Goal: Find specific page/section: Find specific page/section

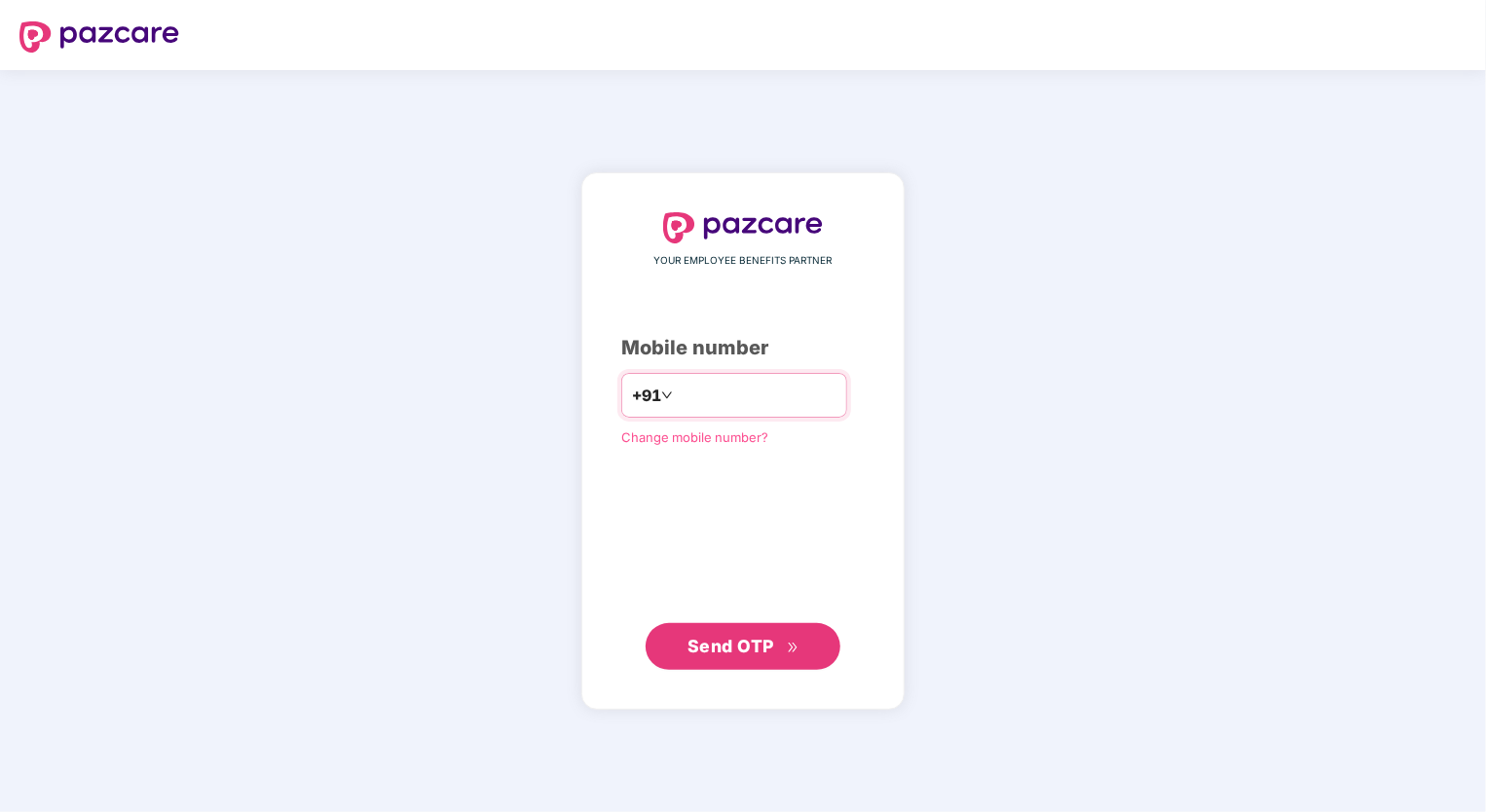
click at [677, 392] on input "**********" at bounding box center [756, 394] width 160 height 31
type input "**********"
click at [782, 648] on span "Send OTP" at bounding box center [743, 645] width 112 height 27
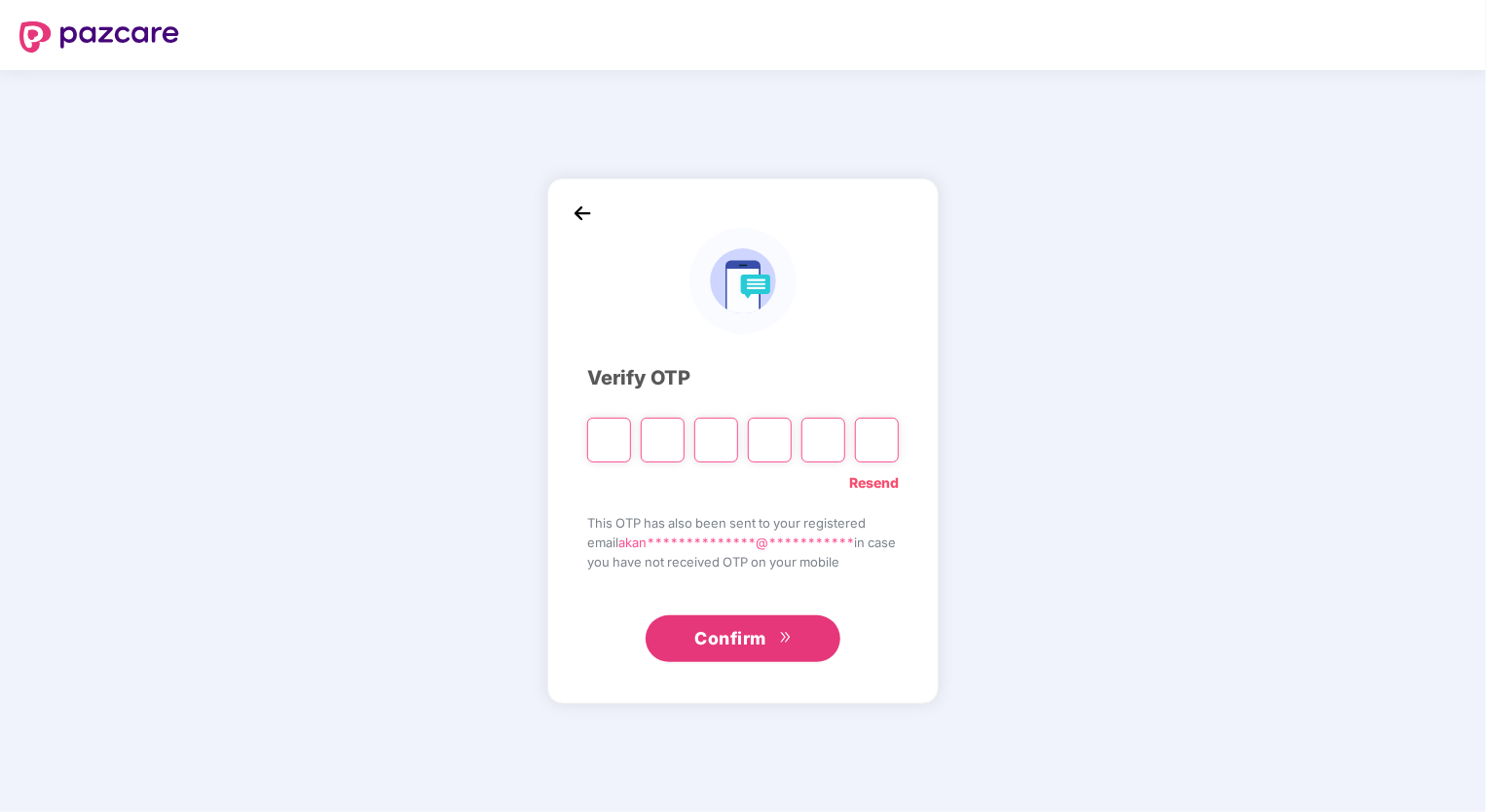
type input "*"
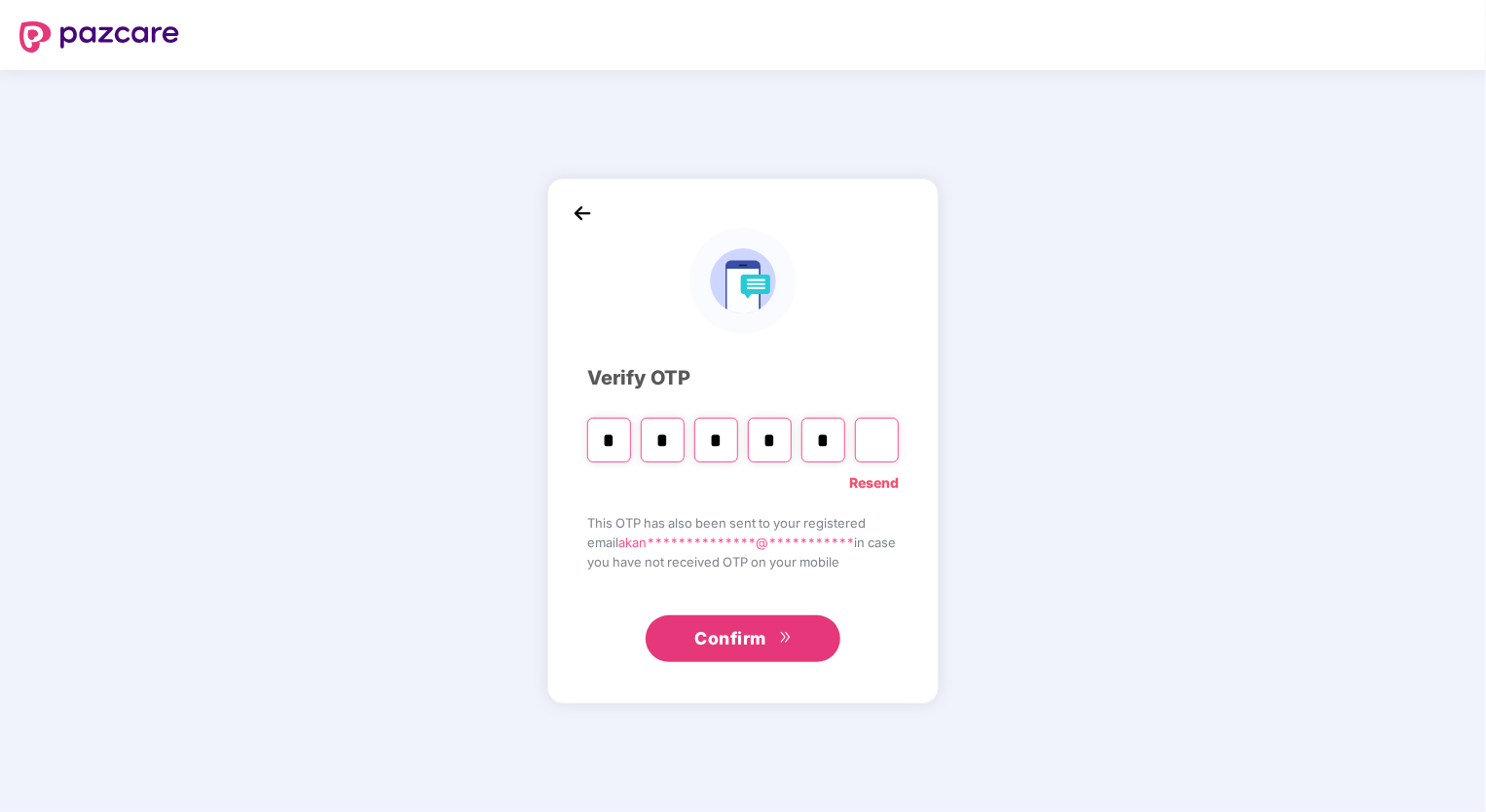
type input "*"
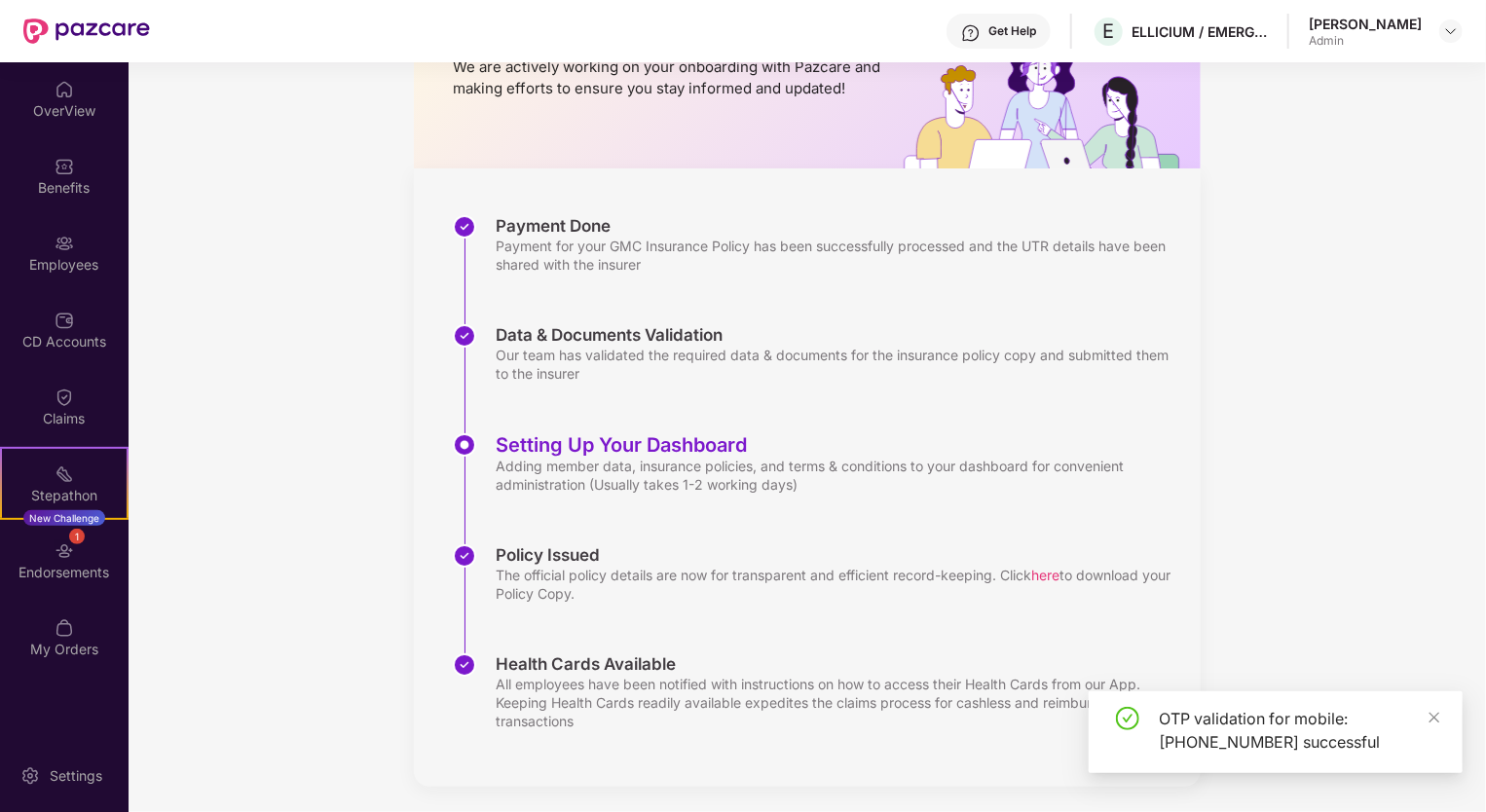
scroll to position [169, 0]
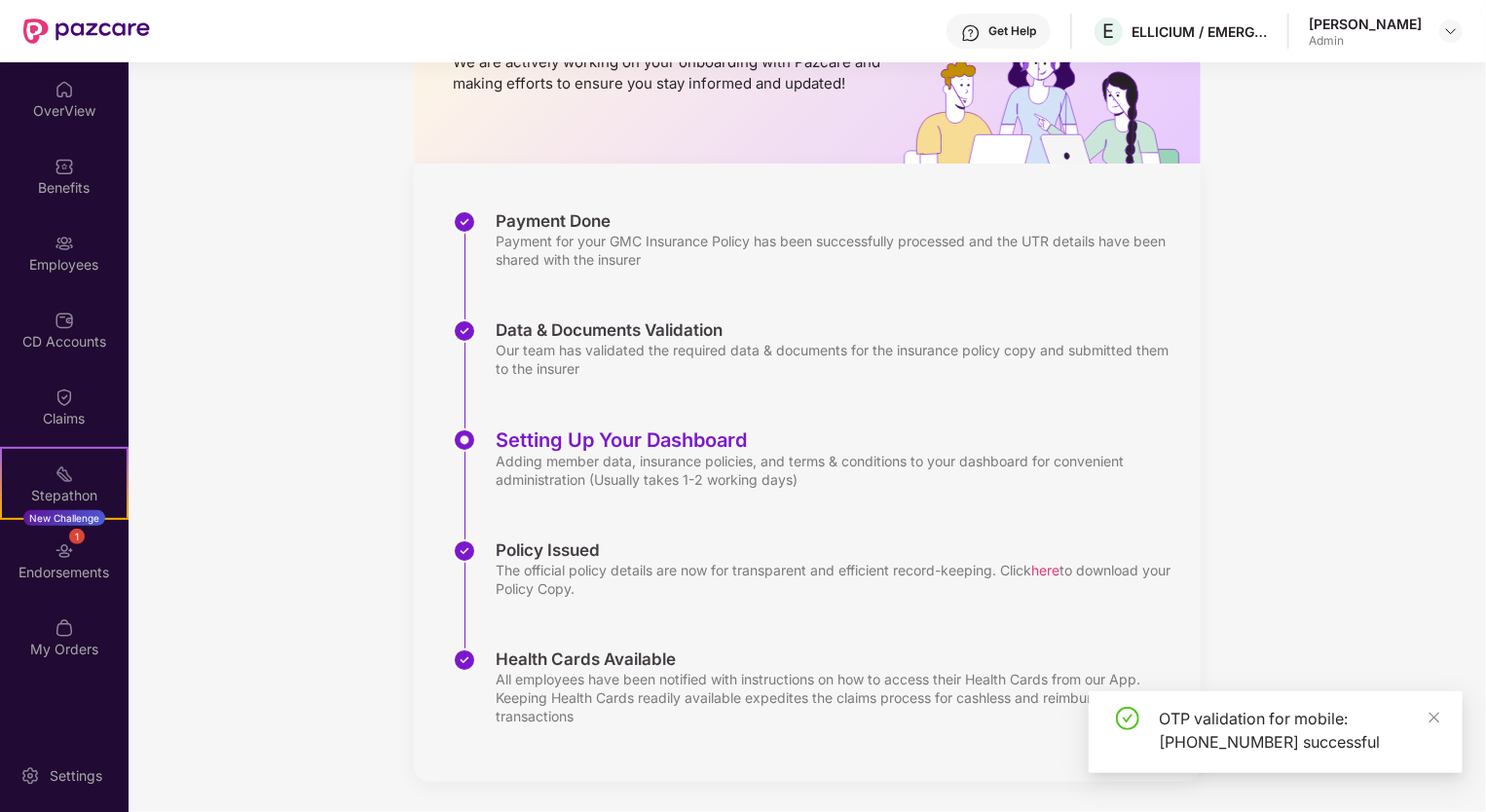
click at [1421, 718] on div "OTP validation for mobile: [PHONE_NUMBER] successful" at bounding box center [1298, 730] width 280 height 47
click at [1435, 715] on icon "close" at bounding box center [1434, 718] width 14 height 14
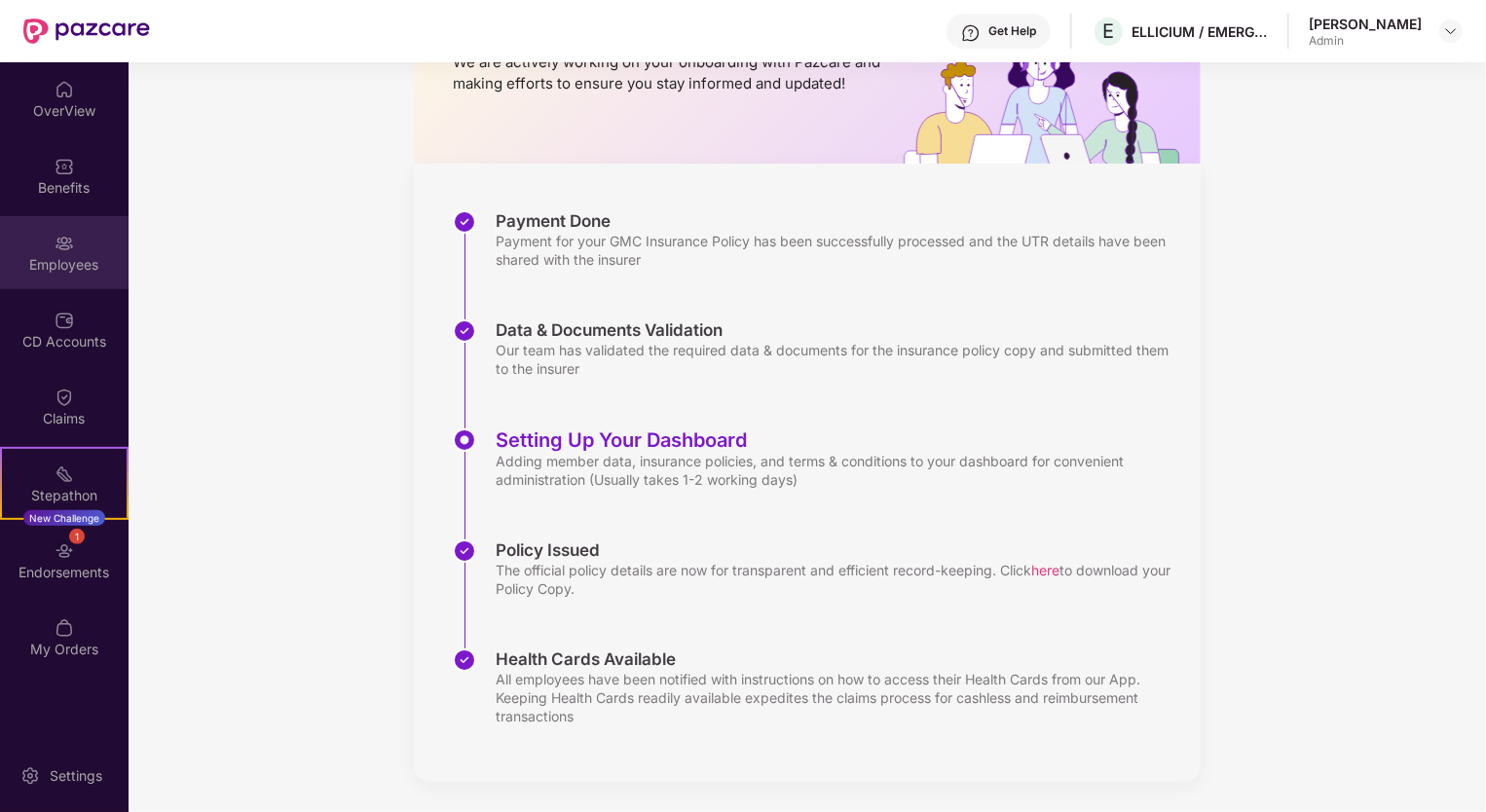
click at [43, 247] on div "Employees" at bounding box center [64, 253] width 128 height 73
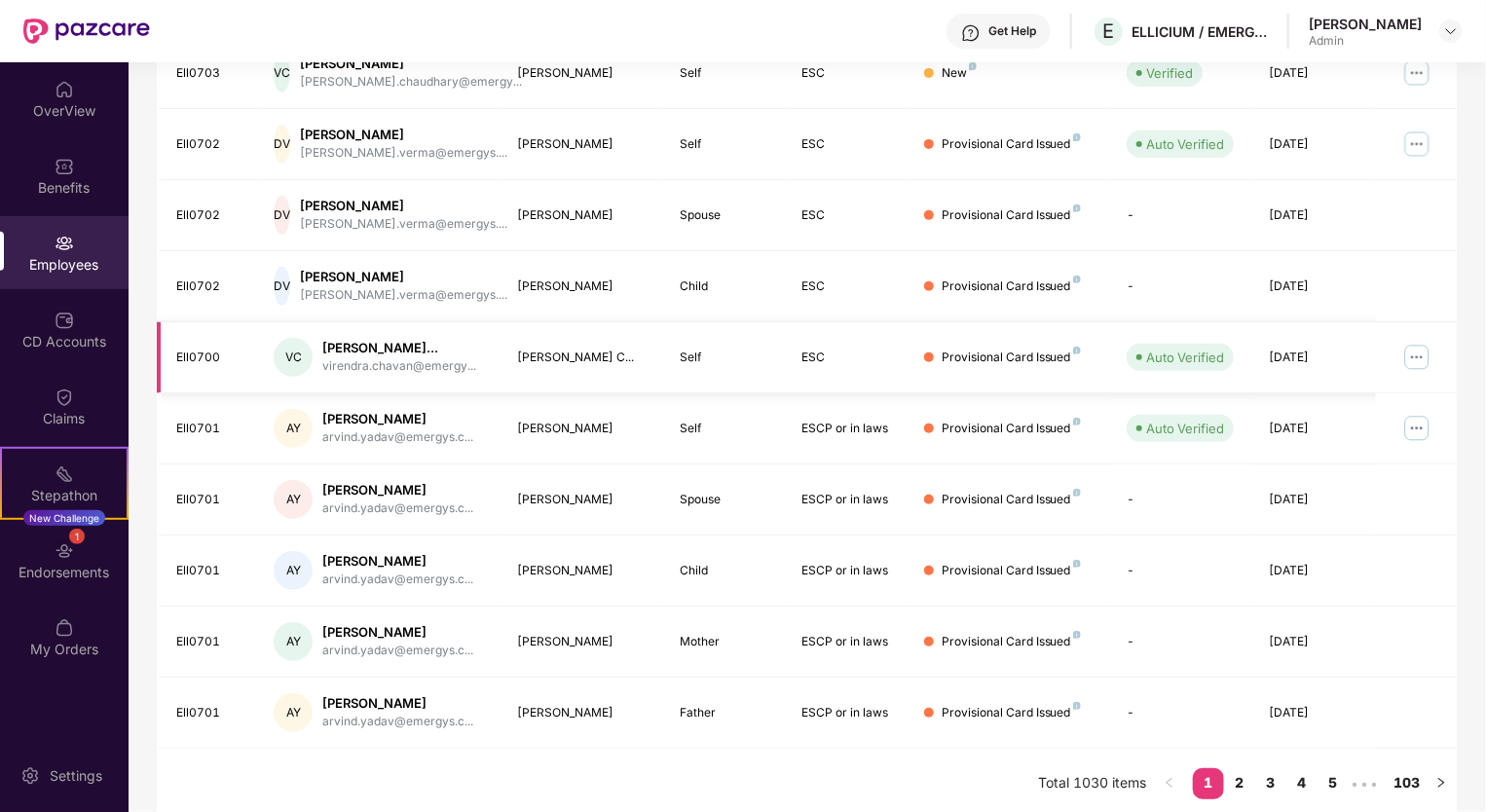
scroll to position [381, 0]
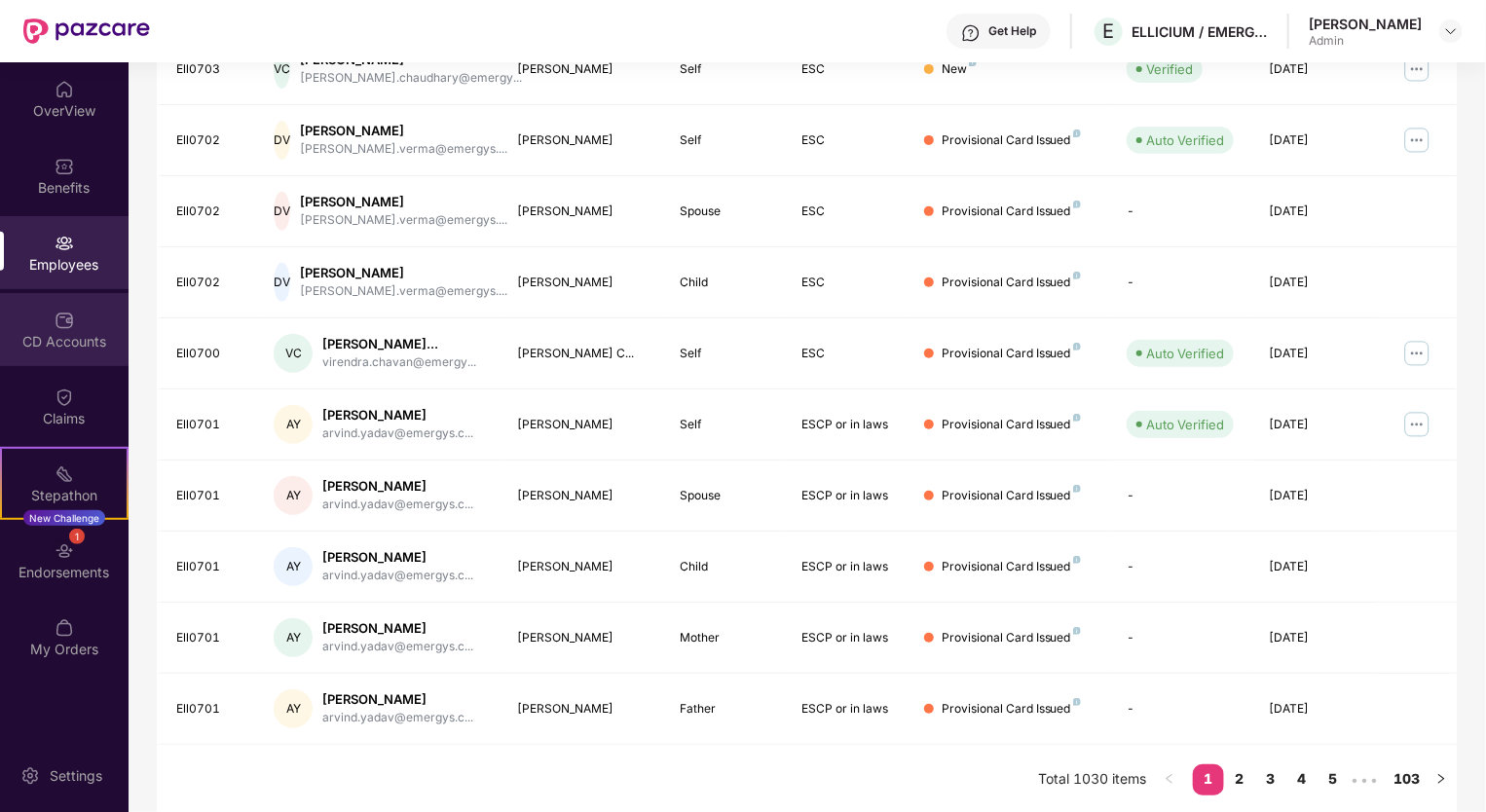
click at [64, 357] on div "CD Accounts" at bounding box center [64, 330] width 128 height 73
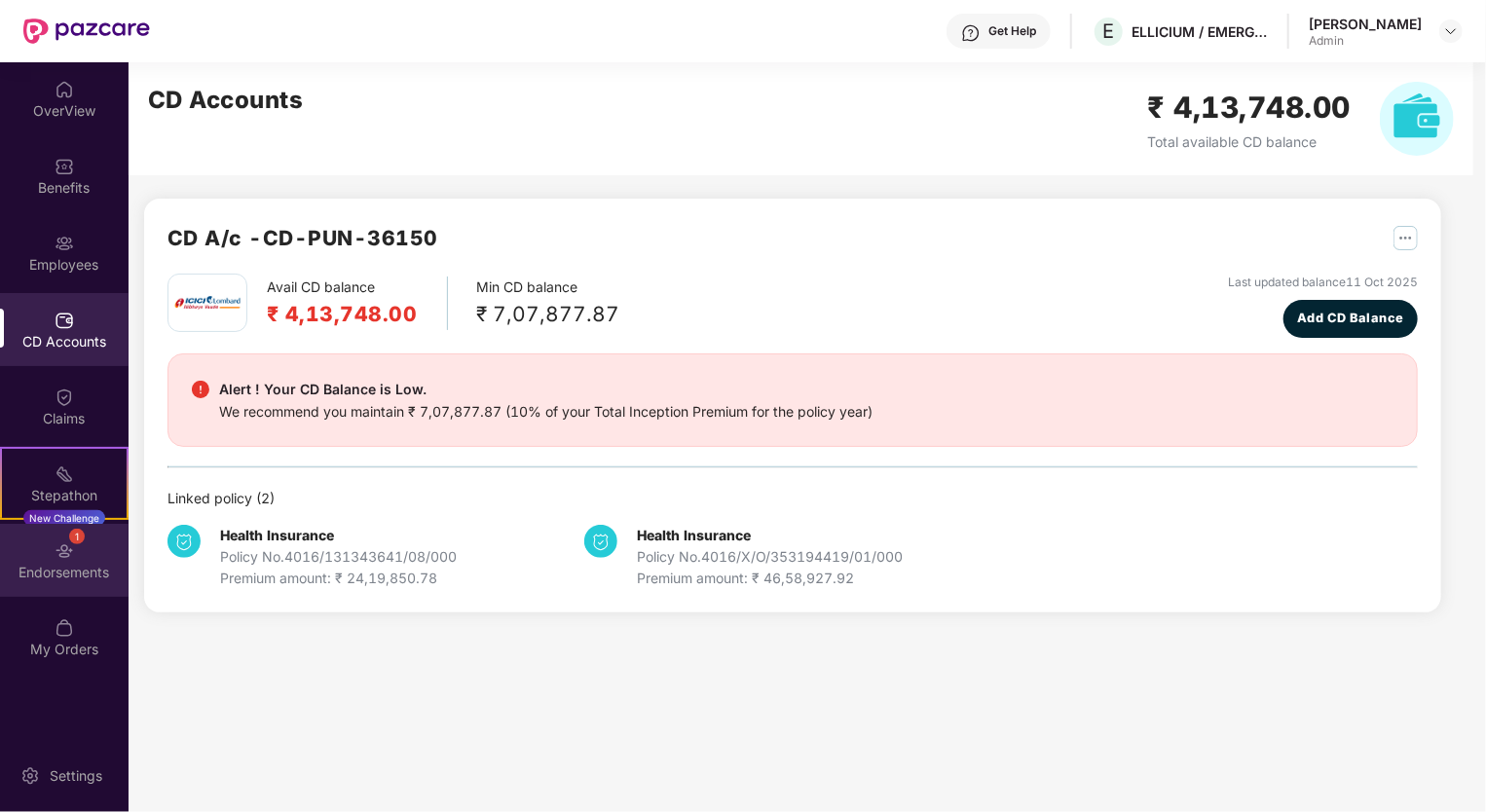
click at [67, 567] on div "Endorsements" at bounding box center [64, 573] width 128 height 20
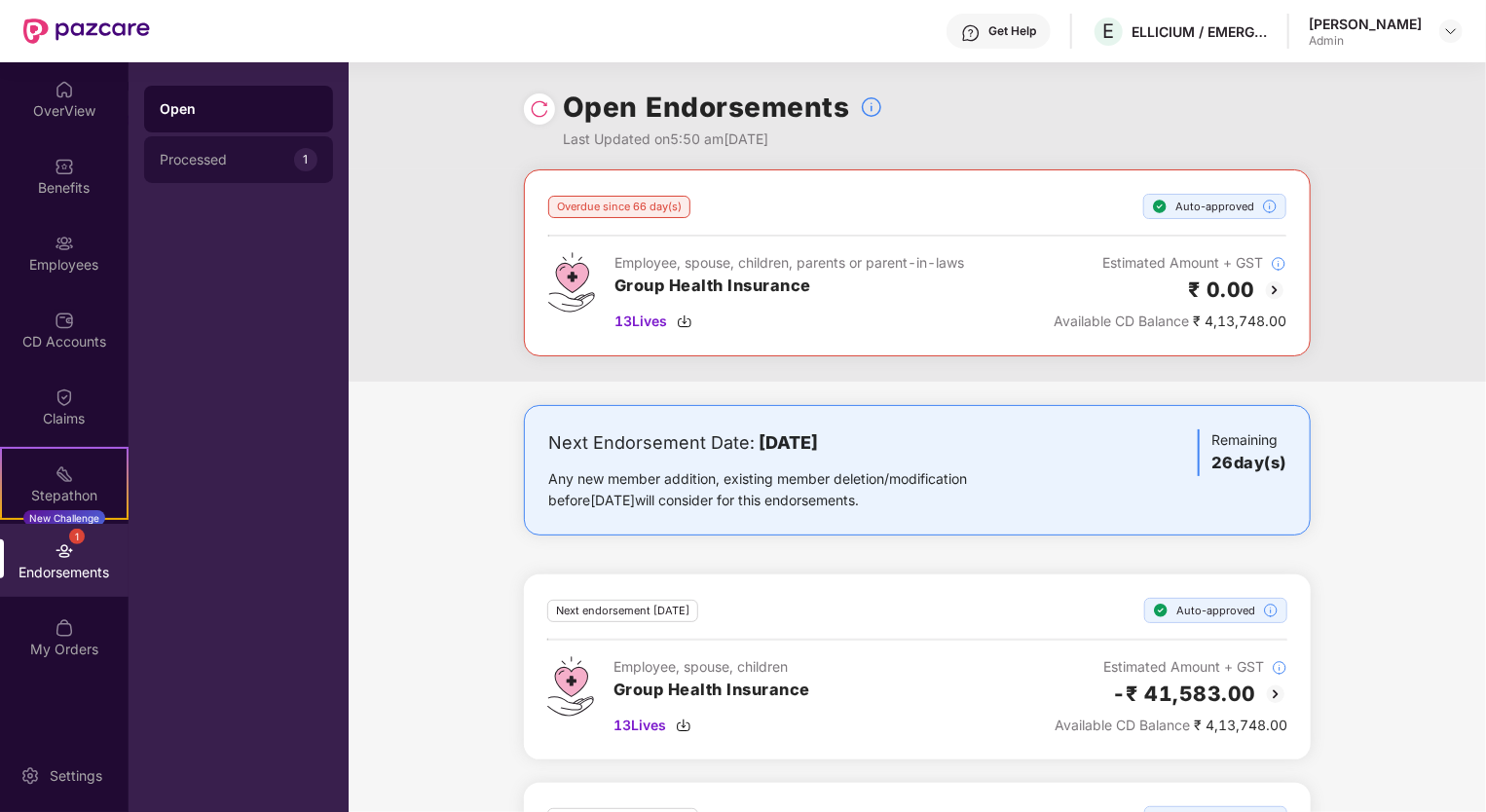
click at [222, 164] on div "Processed" at bounding box center [226, 160] width 134 height 16
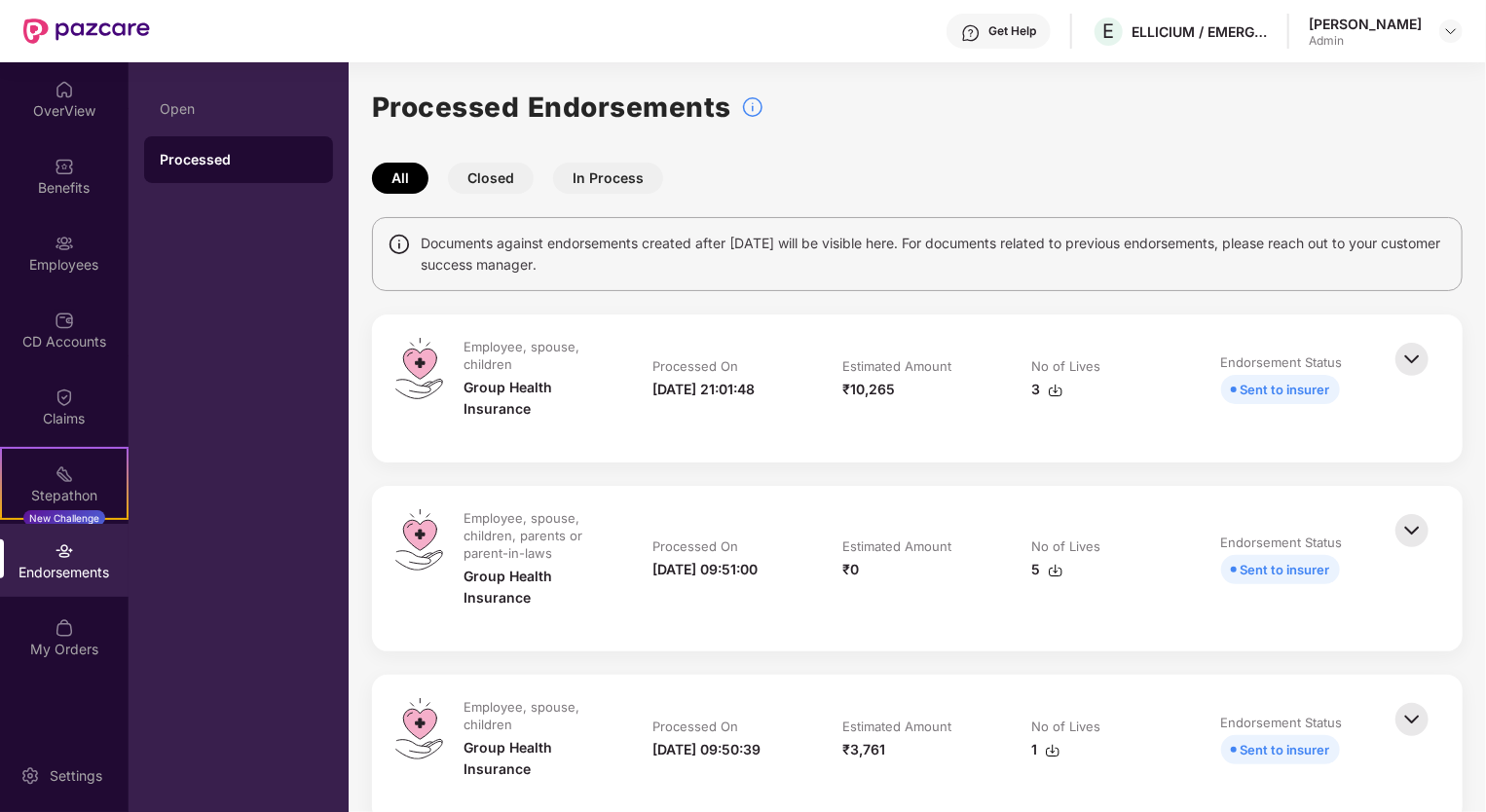
click at [1414, 359] on img at bounding box center [1411, 358] width 43 height 43
